Goal: Information Seeking & Learning: Learn about a topic

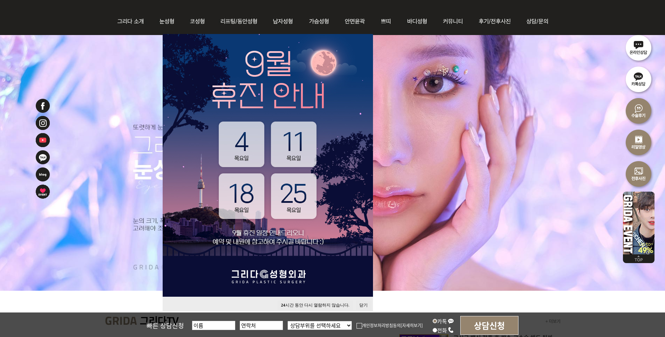
scroll to position [70, 0]
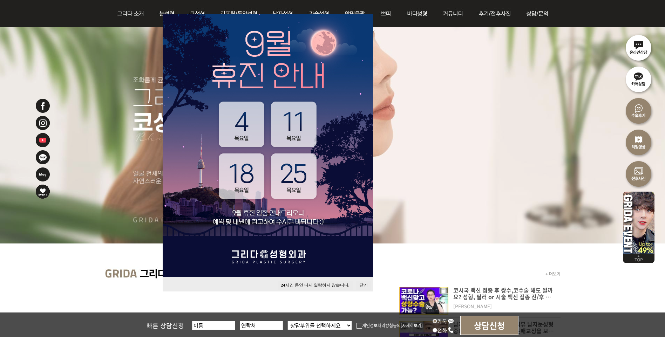
click at [327, 288] on button "24 시간 동안 다시 열람하지 않습니다." at bounding box center [315, 285] width 75 height 9
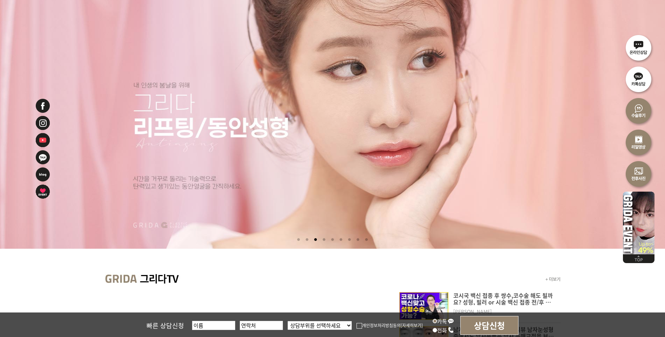
scroll to position [0, 0]
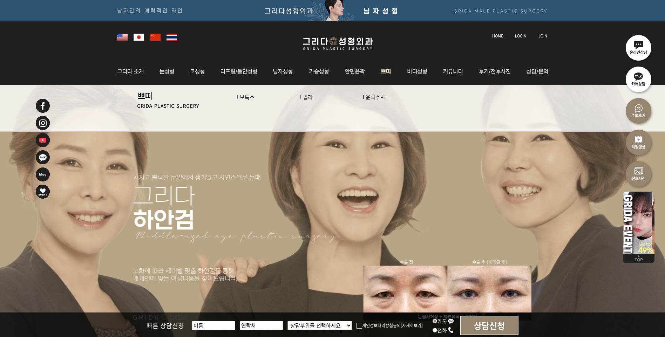
click at [248, 97] on link "l 보톡스" at bounding box center [246, 96] width 18 height 7
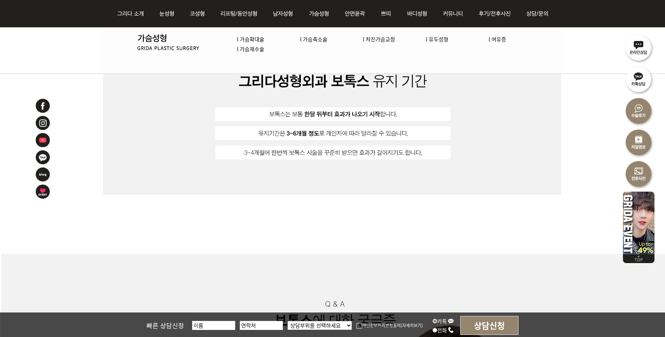
scroll to position [2315, 0]
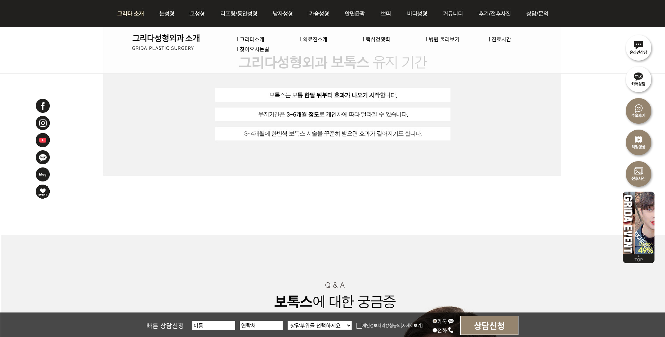
click at [320, 42] on link "l 의료진소개" at bounding box center [313, 38] width 27 height 7
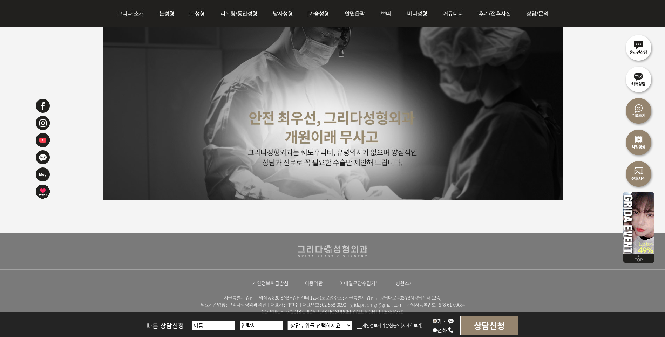
scroll to position [1778, 0]
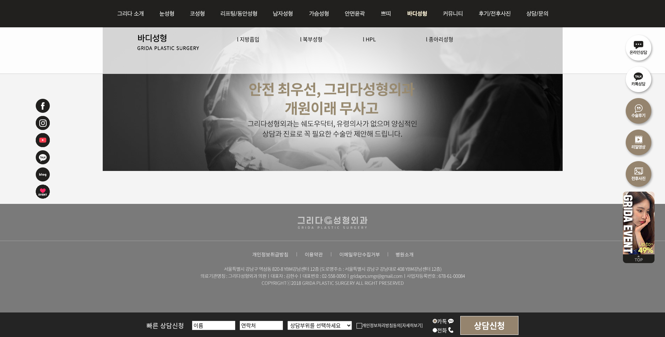
click at [435, 41] on link "l 종아리성형" at bounding box center [439, 38] width 27 height 7
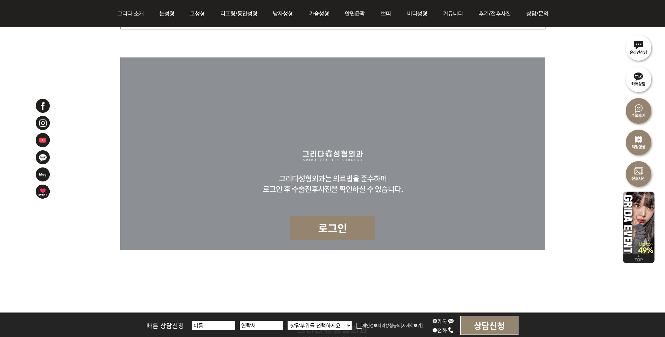
scroll to position [2530, 0]
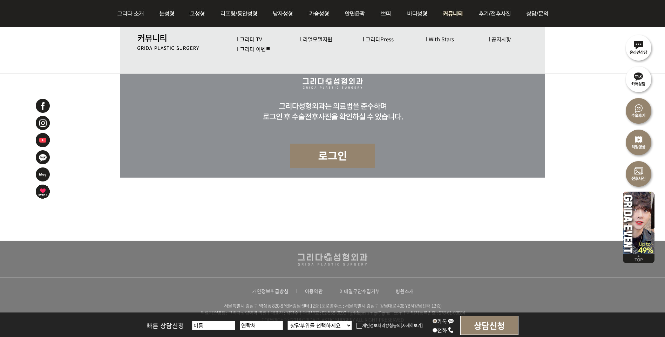
click at [264, 51] on link "l 그리다 이벤트" at bounding box center [254, 48] width 34 height 7
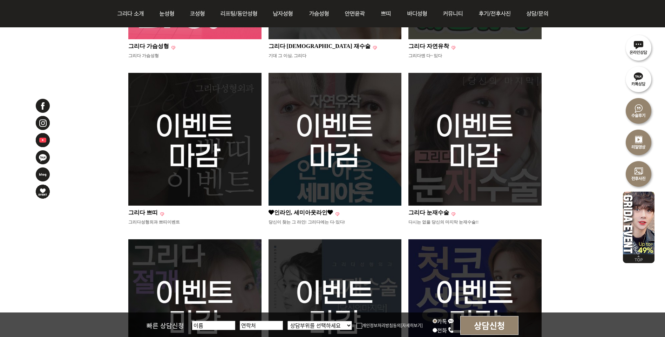
scroll to position [246, 0]
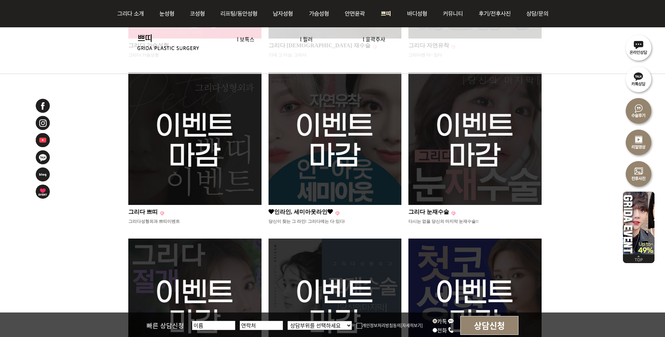
click at [381, 41] on link "l 윤곽주사" at bounding box center [374, 38] width 22 height 7
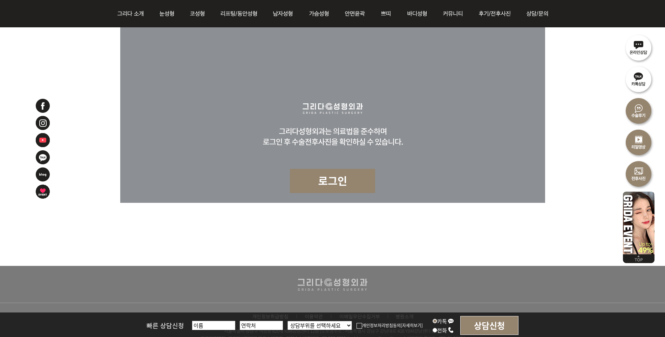
scroll to position [1754, 0]
